Goal: Download file/media

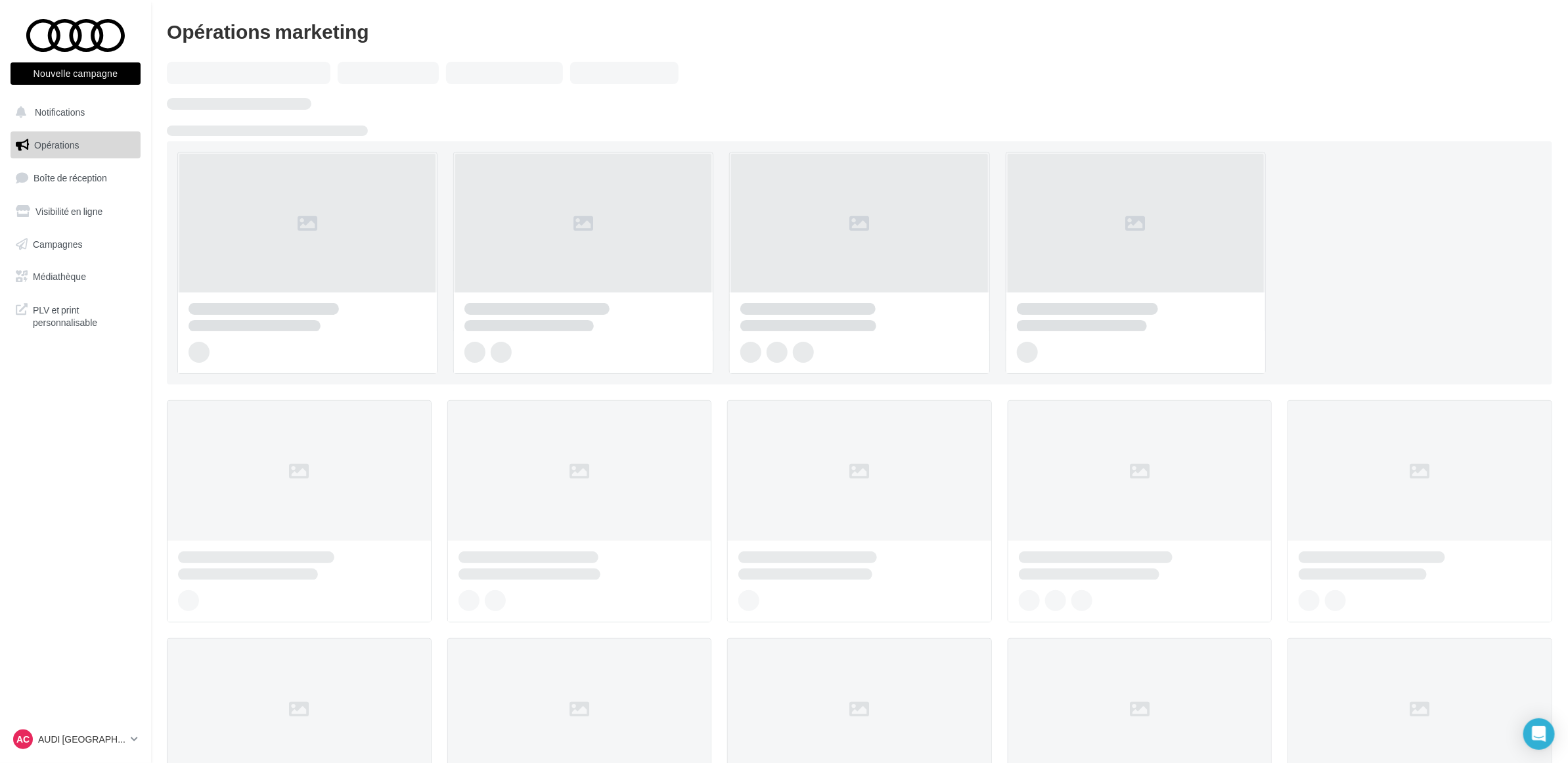
click at [67, 461] on nav "Nouvelle campagne Nouvelle campagne Notifications Opérations Boîte de réception…" at bounding box center [75, 381] width 151 height 763
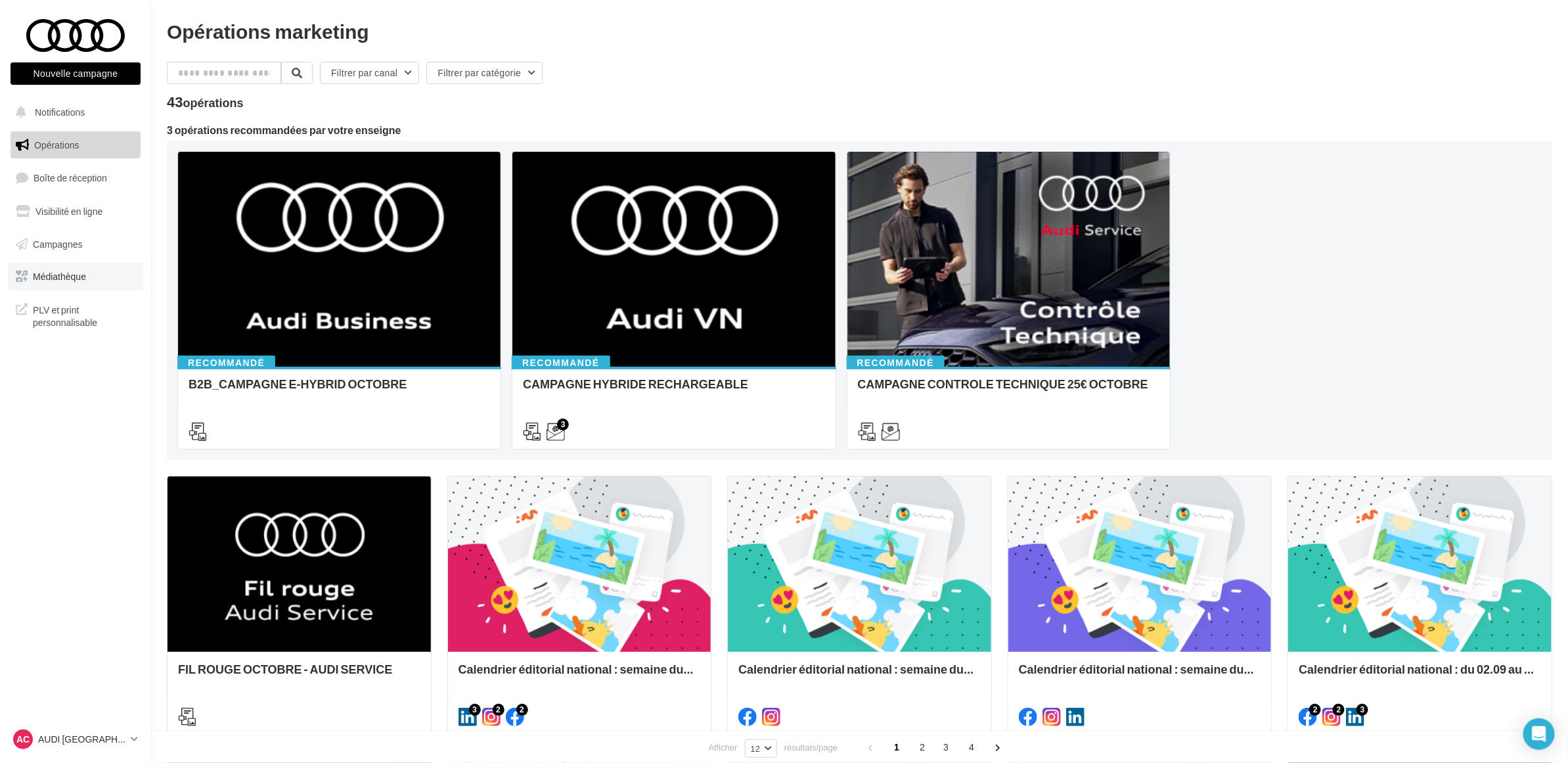
click at [63, 273] on span "Médiathèque" at bounding box center [60, 277] width 53 height 11
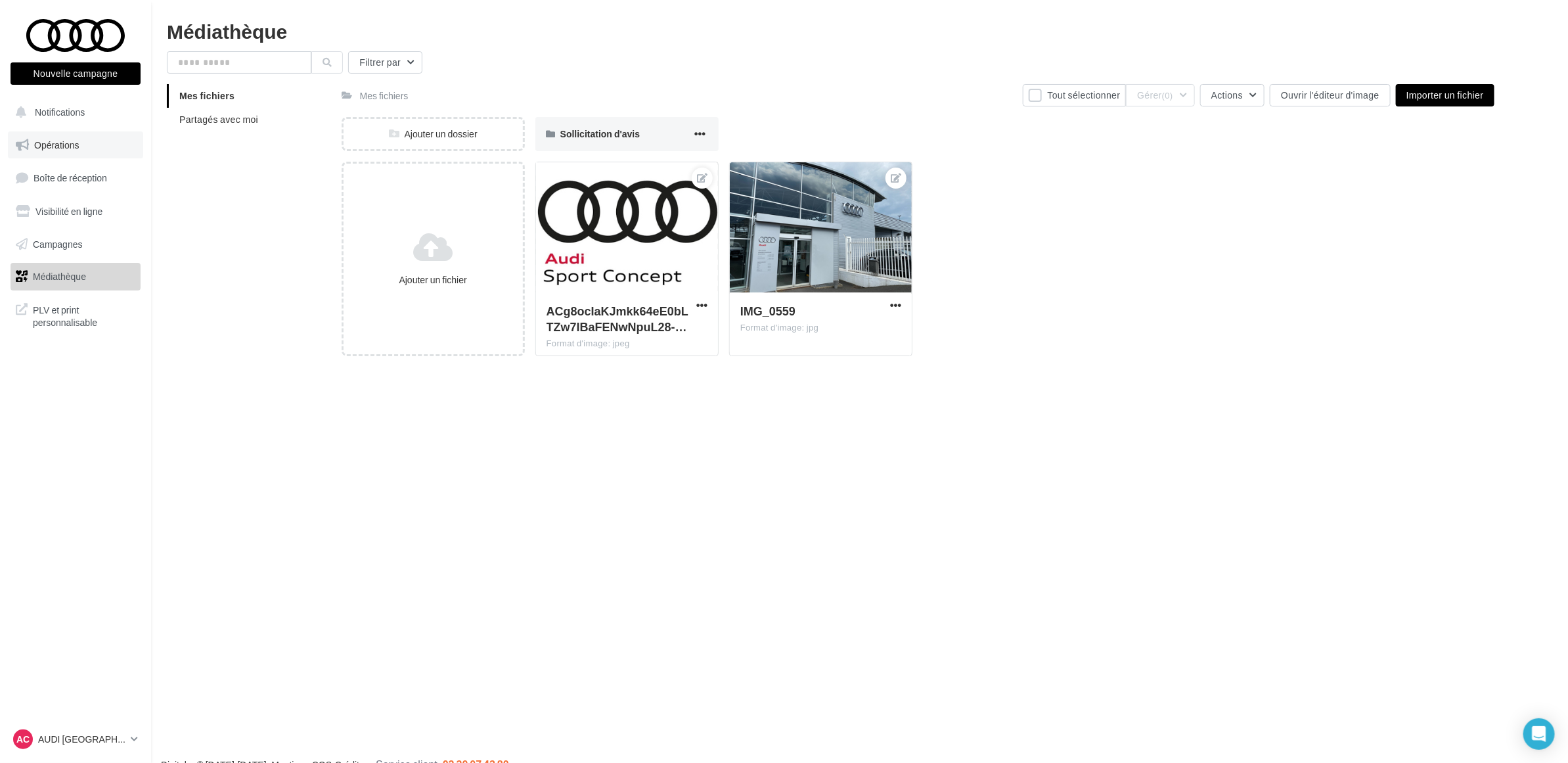
click at [57, 151] on link "Opérations" at bounding box center [75, 145] width 135 height 27
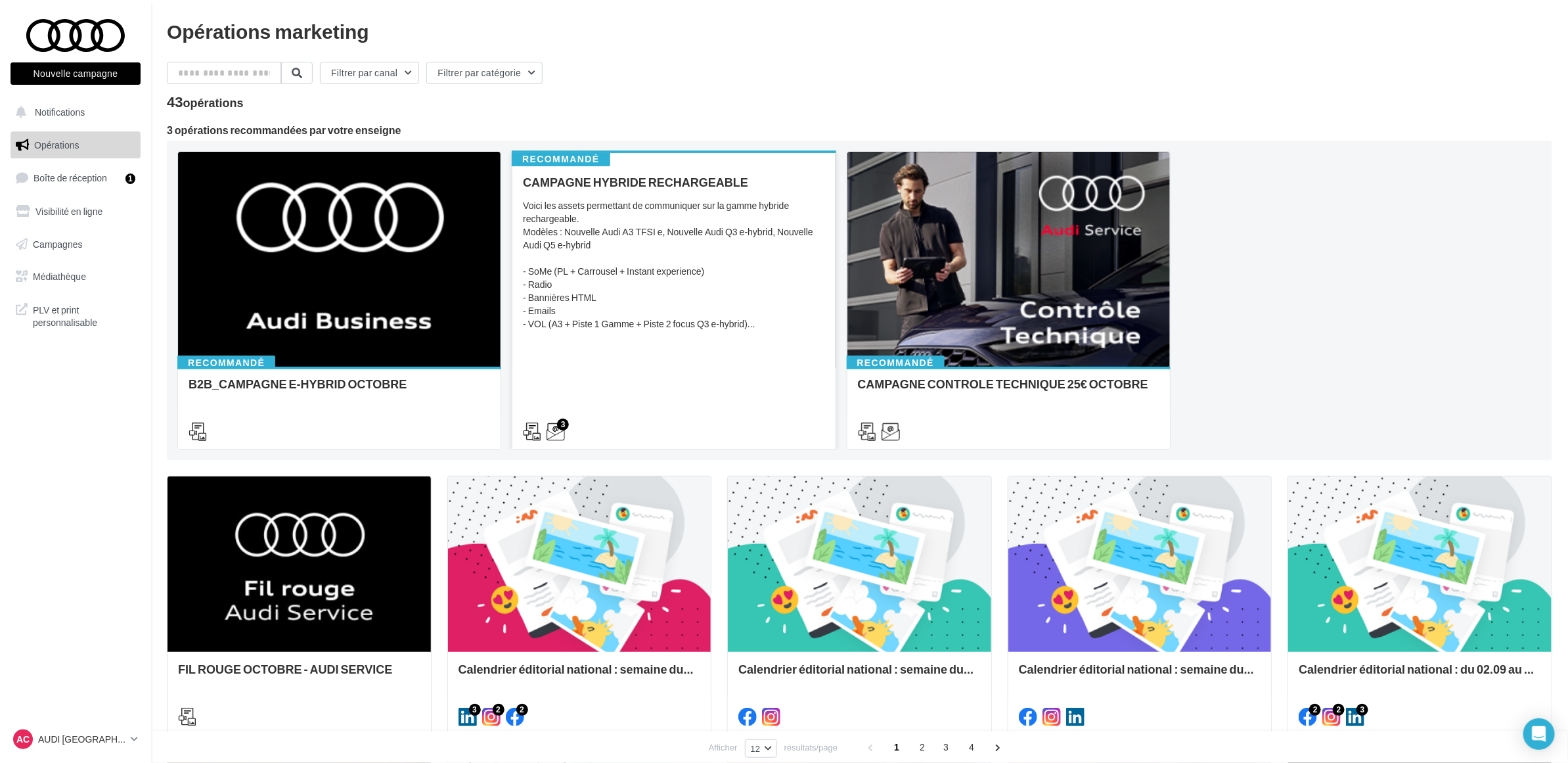
click at [664, 349] on div "CAMPAGNE HYBRIDE RECHARGEABLE Voici les assets permettant de communiquer sur la…" at bounding box center [674, 306] width 302 height 262
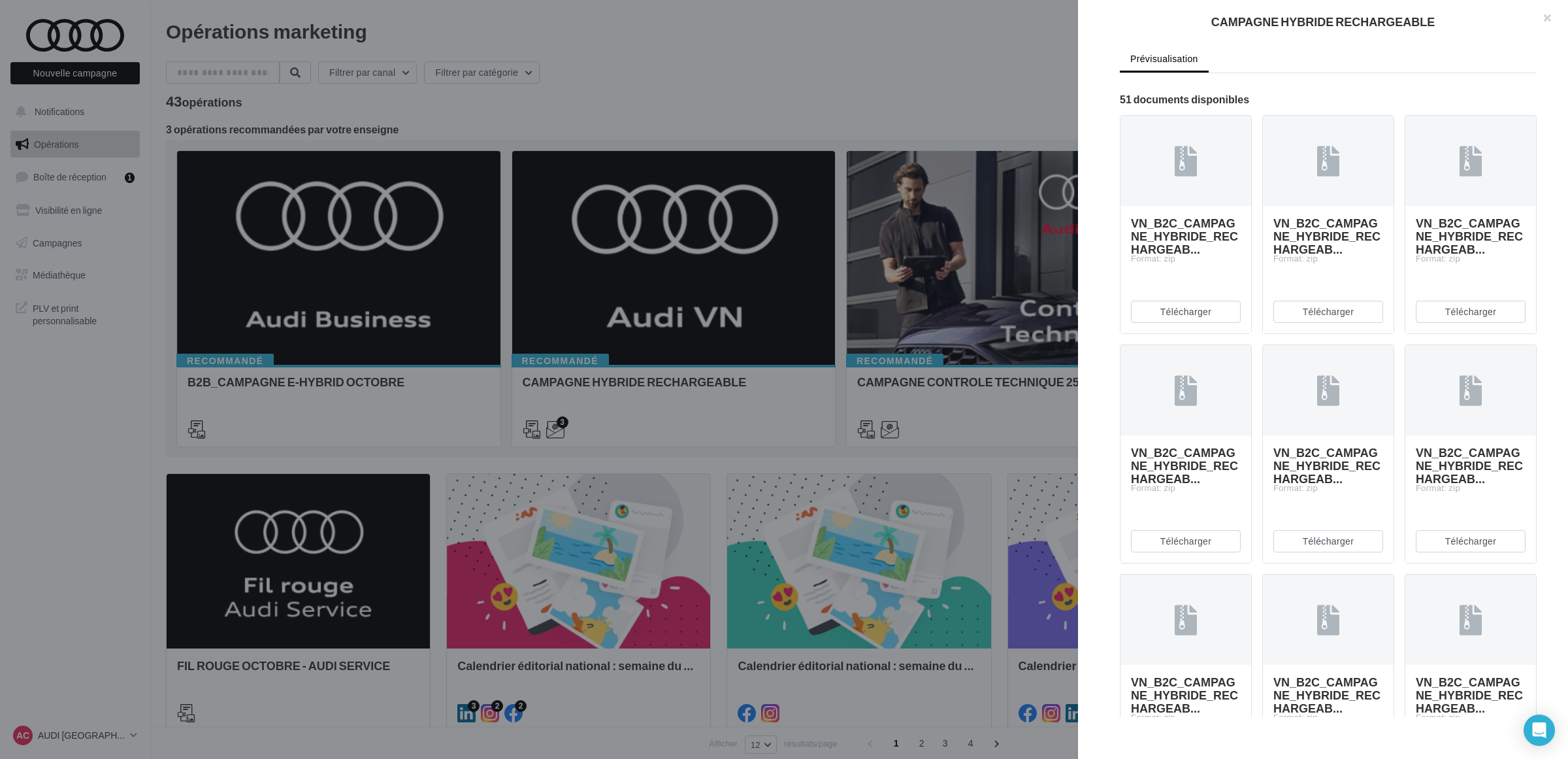
scroll to position [654, 0]
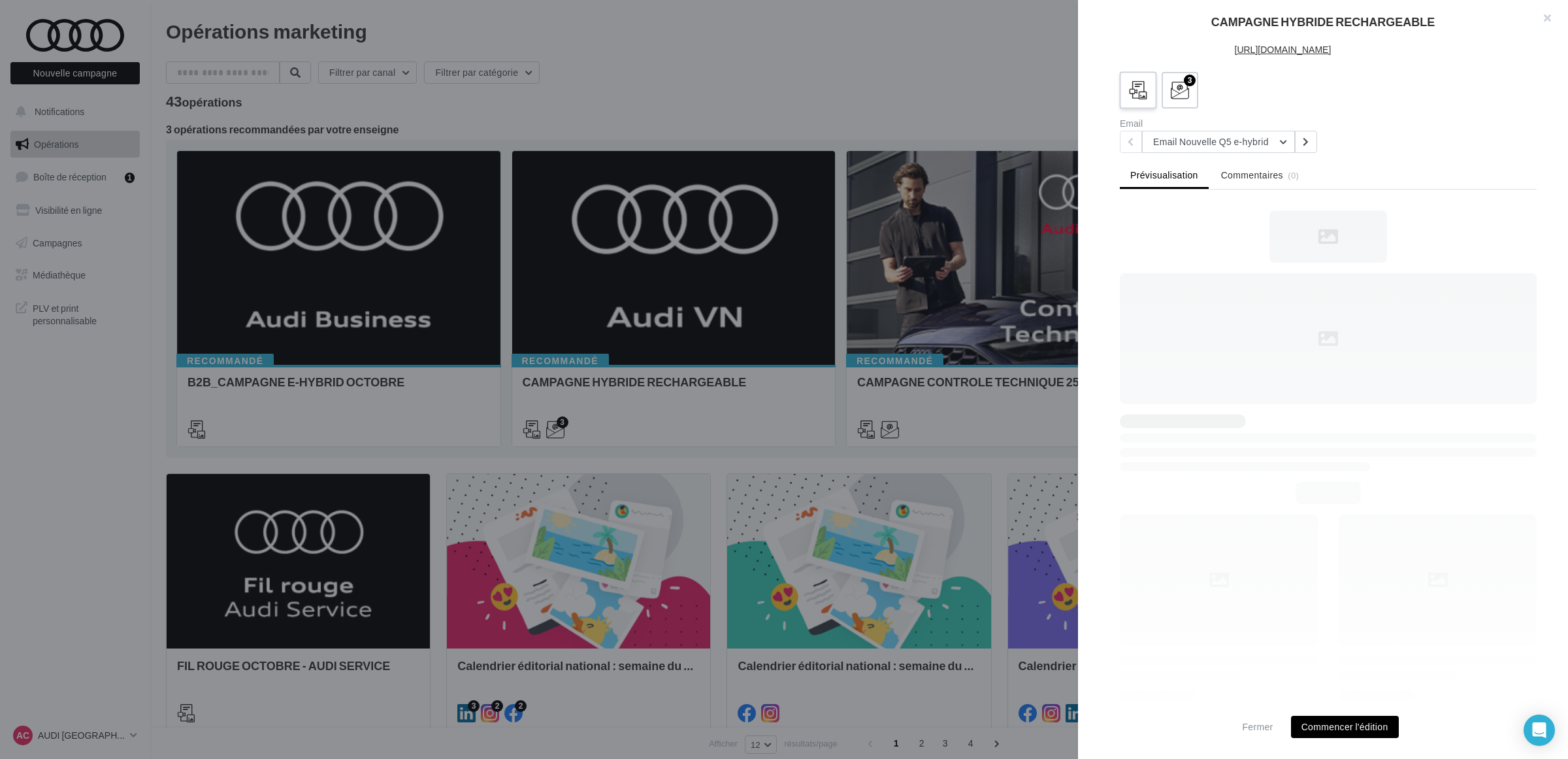
click at [1144, 100] on icon at bounding box center [1138, 90] width 19 height 19
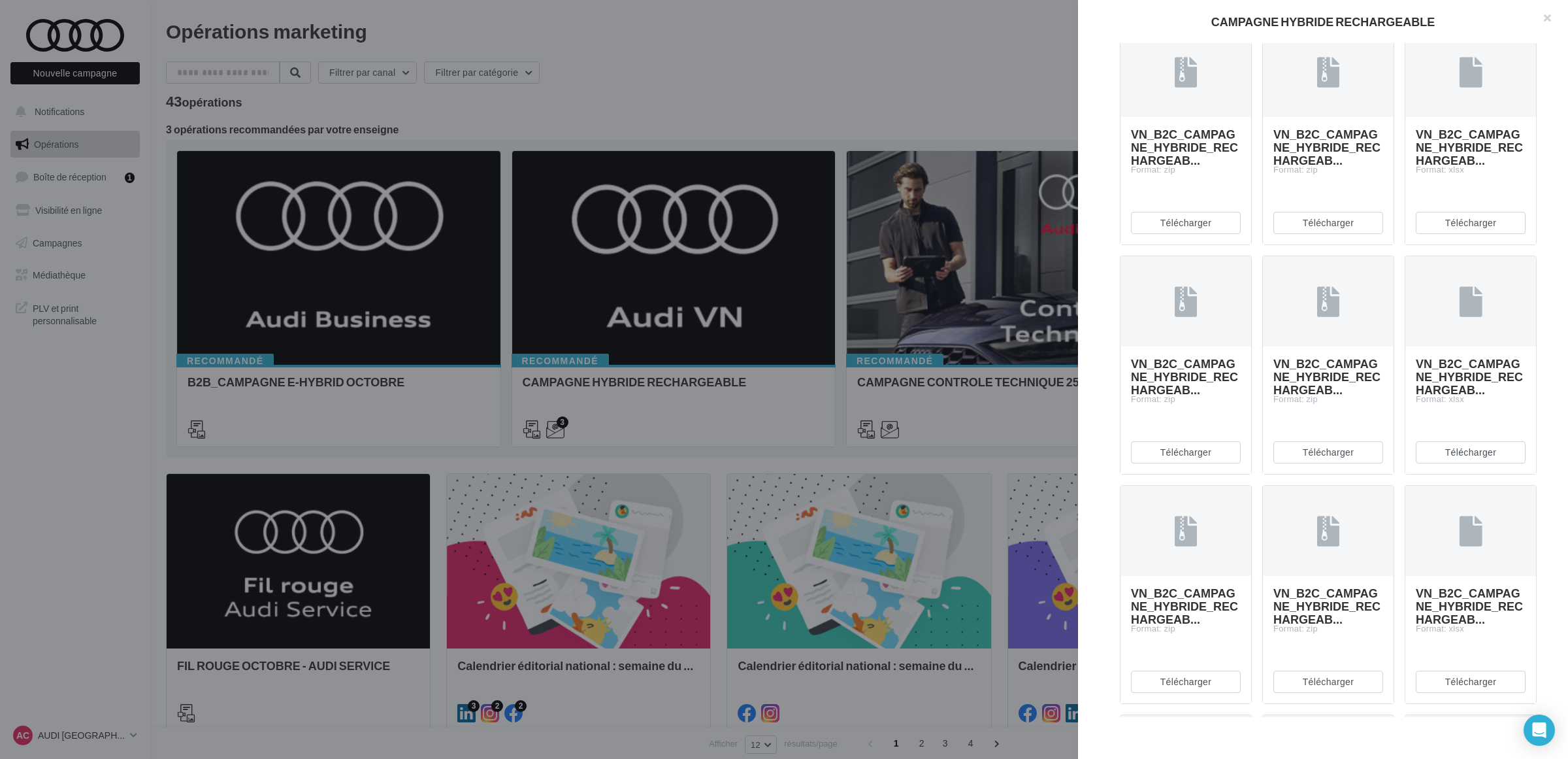
scroll to position [1716, 0]
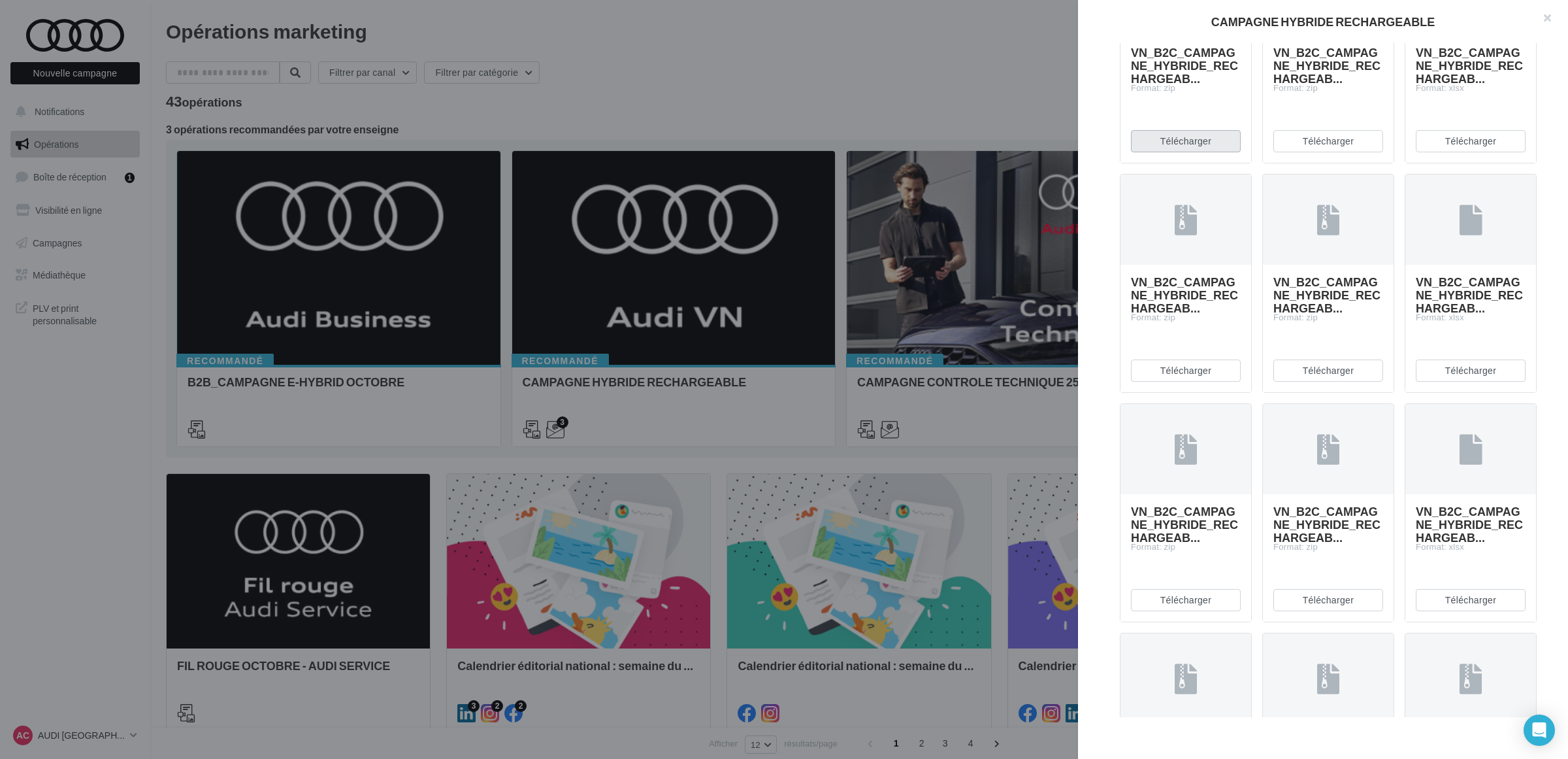
click at [1181, 152] on button "Télécharger" at bounding box center [1186, 141] width 110 height 22
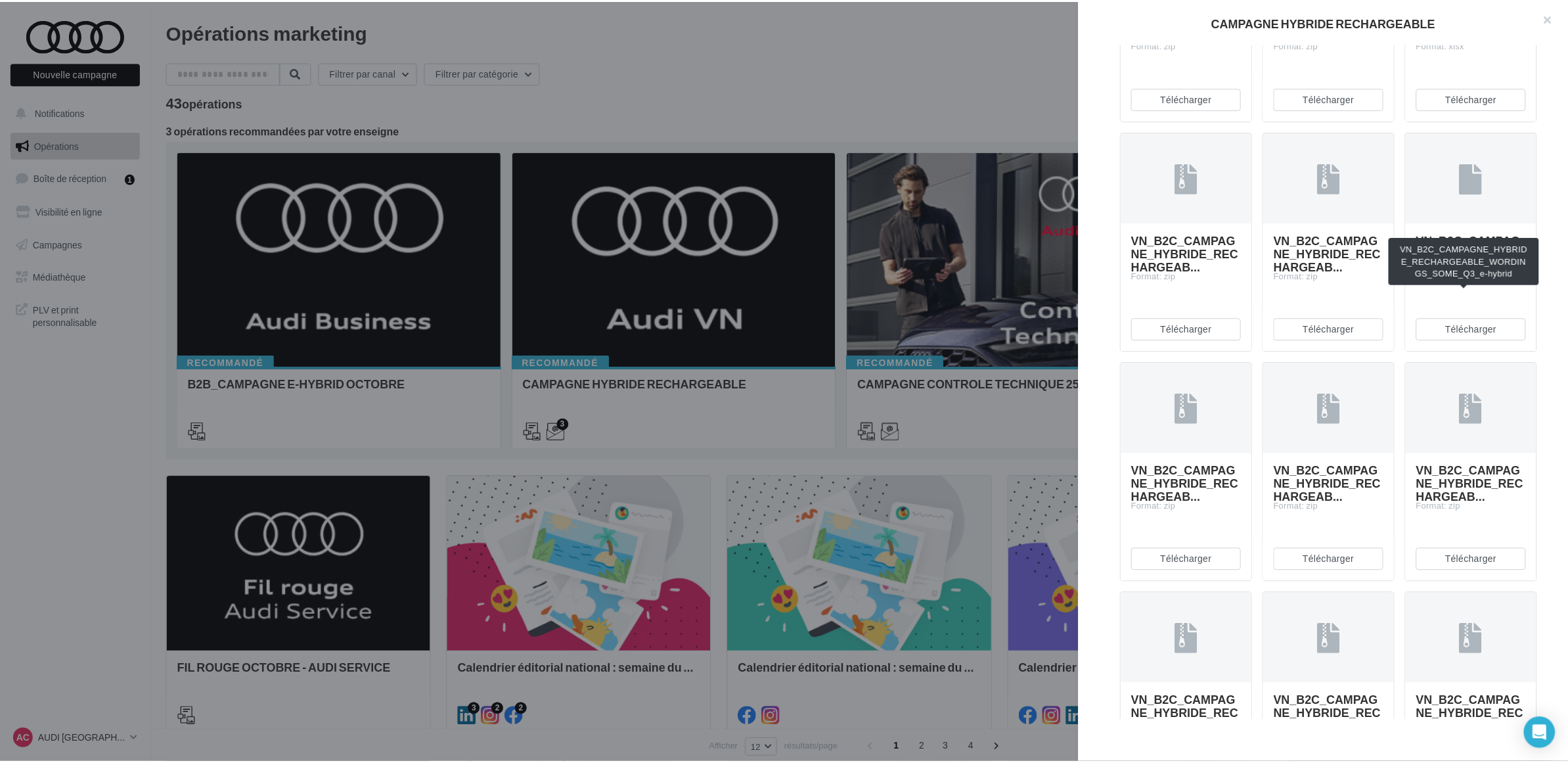
scroll to position [1972, 0]
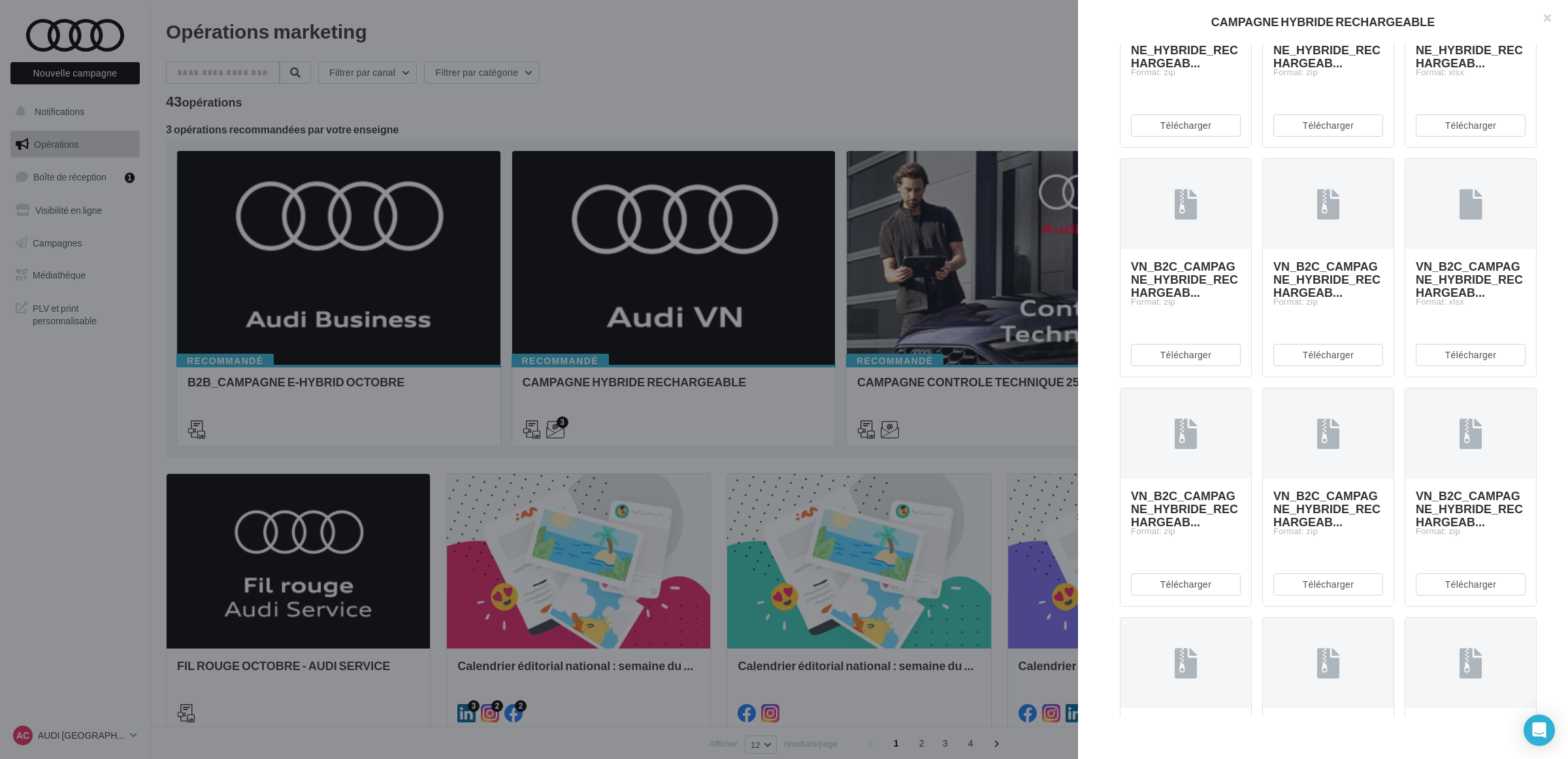
click at [934, 25] on div at bounding box center [784, 379] width 1568 height 759
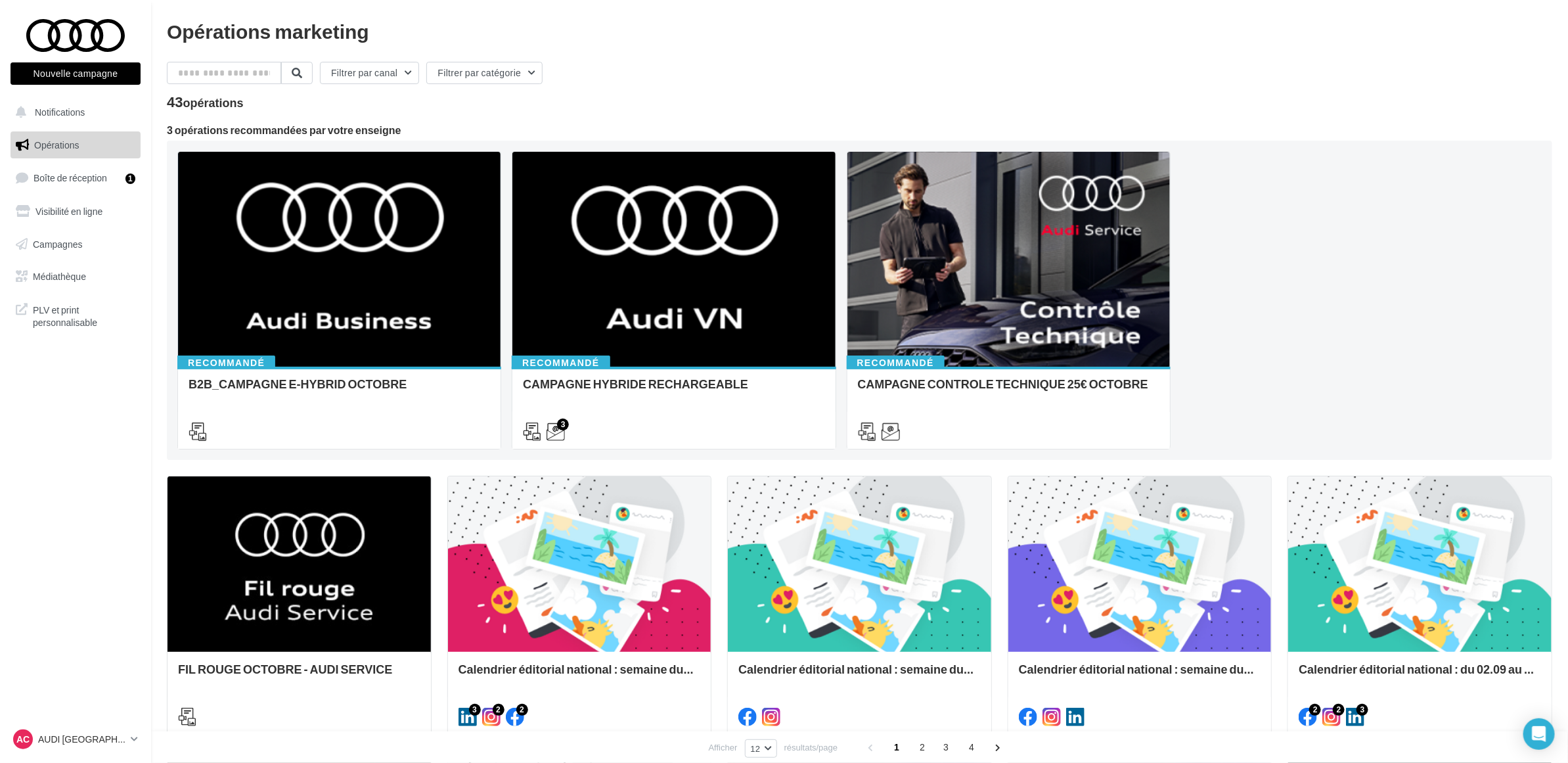
click at [942, 67] on div "Filtrer par canal Filtrer par catégorie" at bounding box center [859, 75] width 1385 height 27
click at [67, 736] on p "AUDI [GEOGRAPHIC_DATA]" at bounding box center [81, 739] width 88 height 13
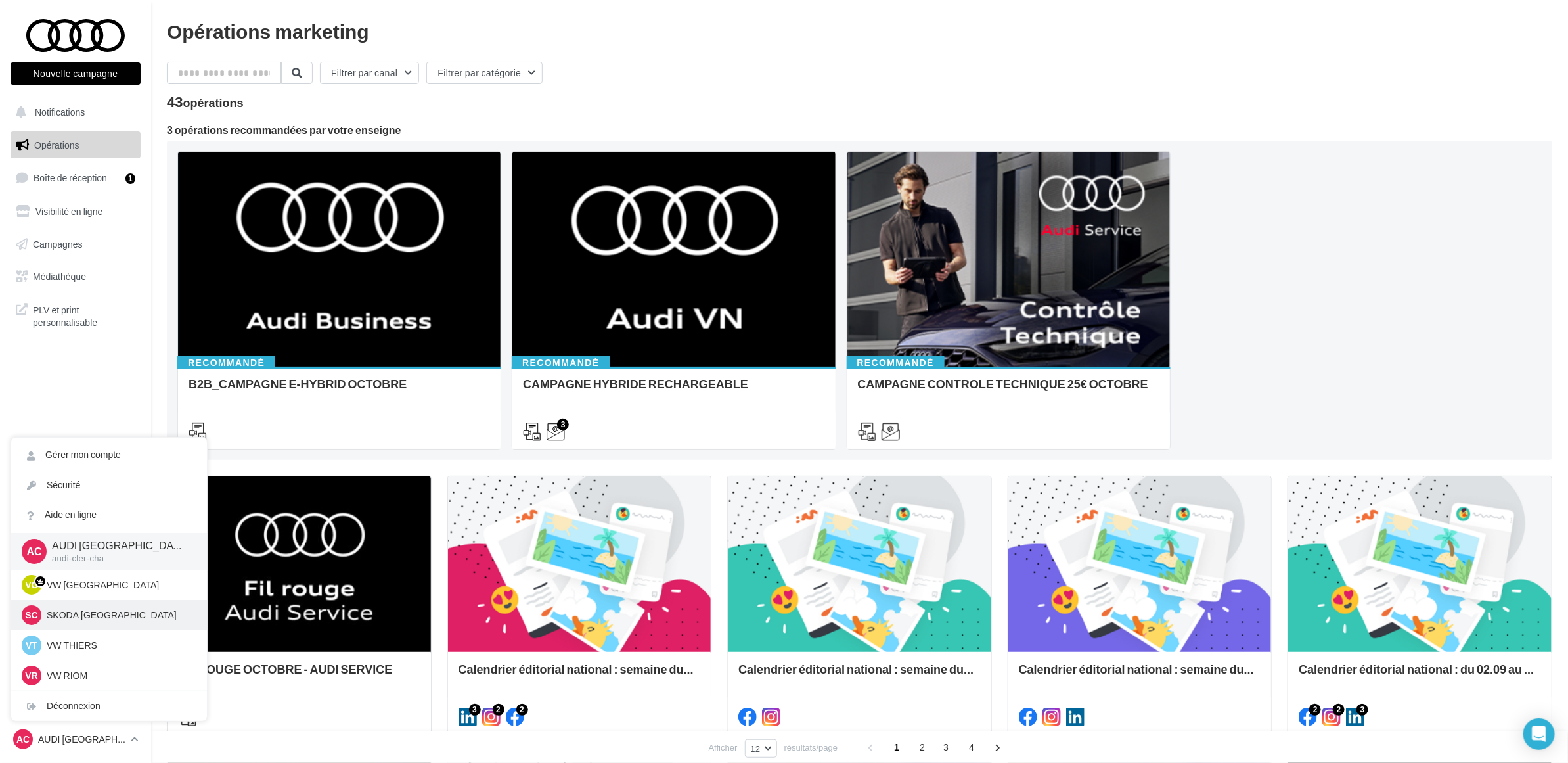
click at [86, 618] on p "SKODA [GEOGRAPHIC_DATA]" at bounding box center [119, 615] width 145 height 13
